Goal: Check status: Check status

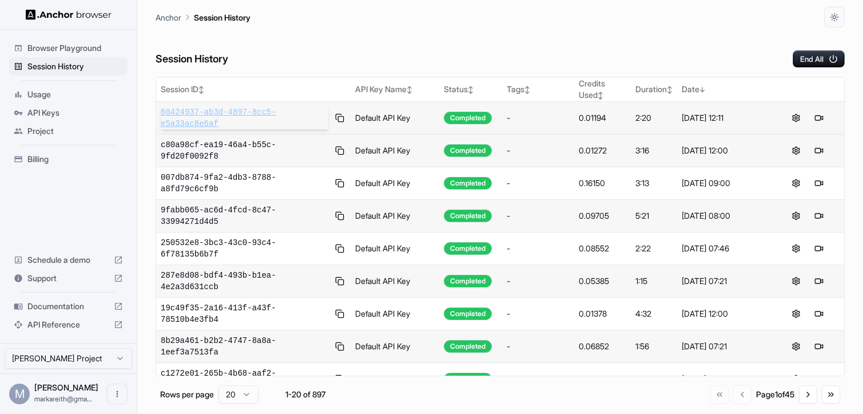
click at [263, 110] on span "60424937-ab3d-4897-8cc5-e5a33ac8e6af" at bounding box center [245, 117] width 168 height 23
click at [202, 125] on span "60424937-ab3d-4897-8cc5-e5a33ac8e6af" at bounding box center [245, 117] width 168 height 23
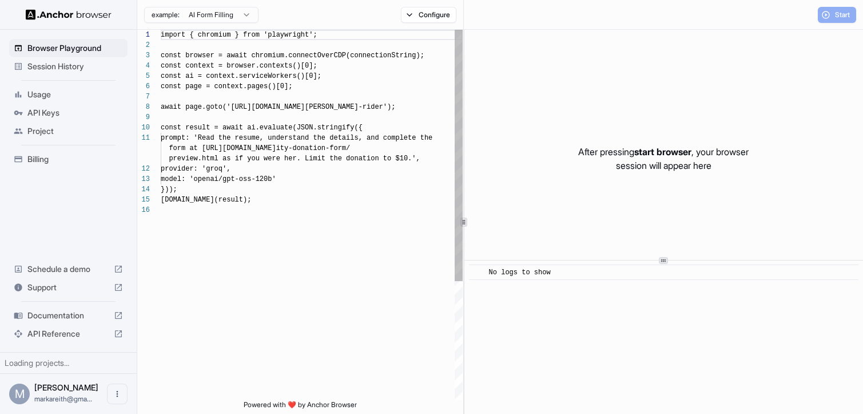
scroll to position [103, 0]
